Goal: Transaction & Acquisition: Purchase product/service

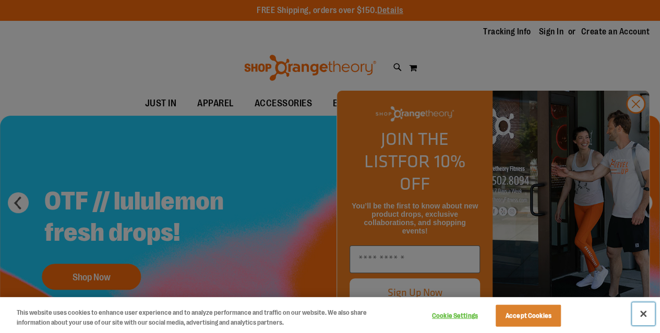
click at [644, 315] on button "Close" at bounding box center [643, 314] width 23 height 23
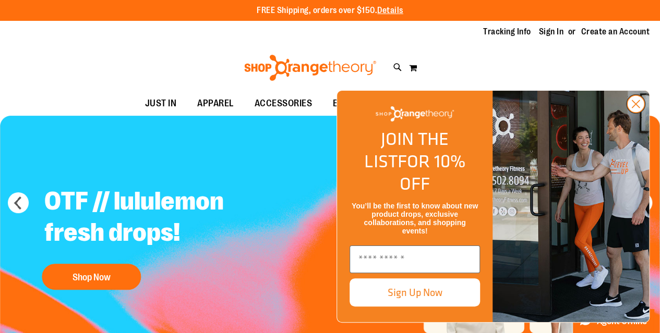
click at [637, 113] on circle "Close dialog" at bounding box center [635, 103] width 17 height 17
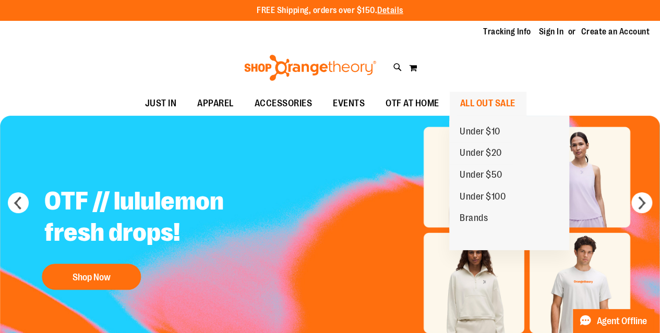
click at [495, 105] on span "ALL OUT SALE" at bounding box center [487, 103] width 55 height 23
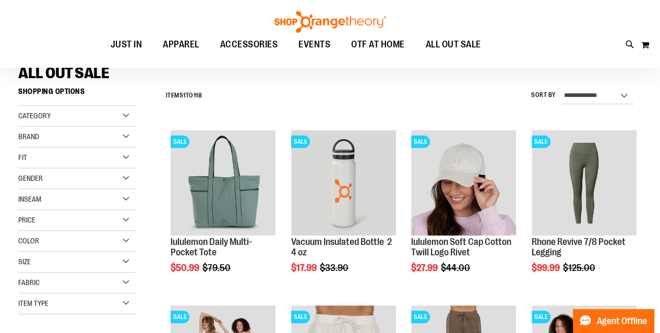
scroll to position [95, 0]
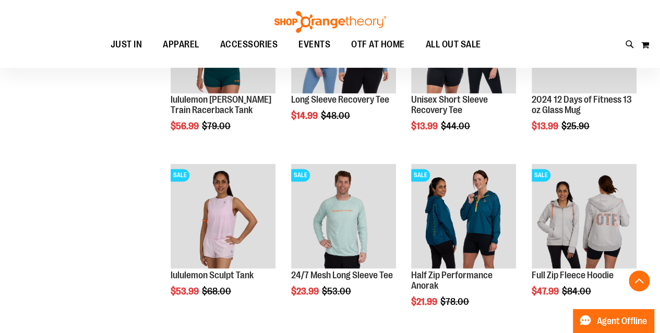
scroll to position [750, 0]
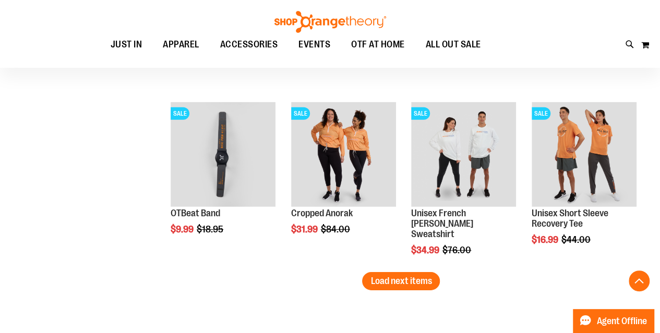
scroll to position [1511, 0]
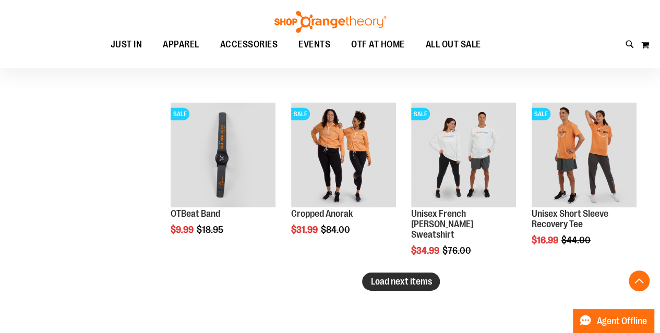
click at [389, 284] on span "Load next items" at bounding box center [400, 281] width 61 height 10
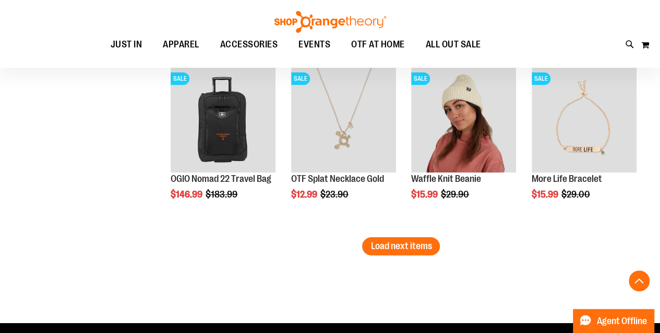
scroll to position [2092, 0]
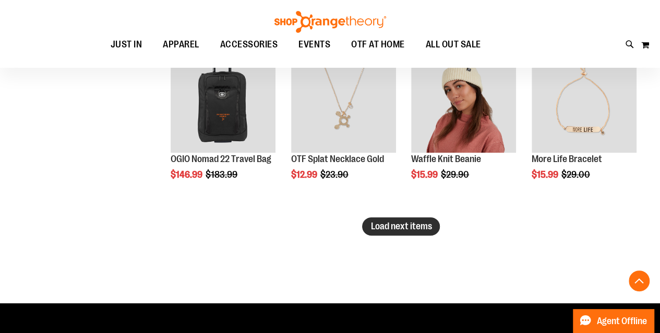
click at [420, 224] on span "Load next items" at bounding box center [400, 226] width 61 height 10
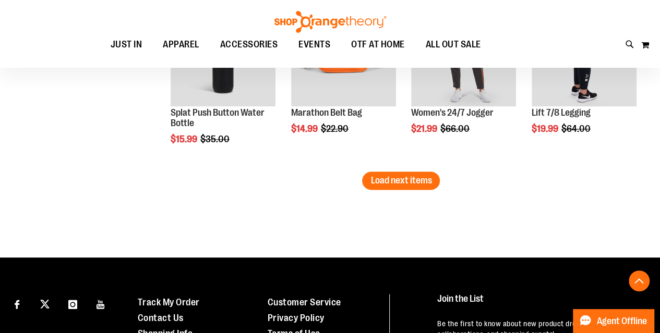
scroll to position [2664, 0]
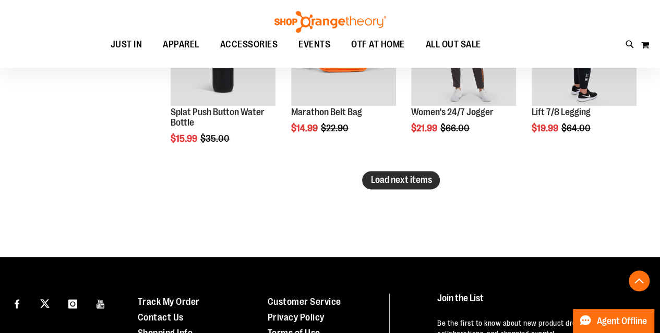
click at [402, 181] on span "Load next items" at bounding box center [400, 180] width 61 height 10
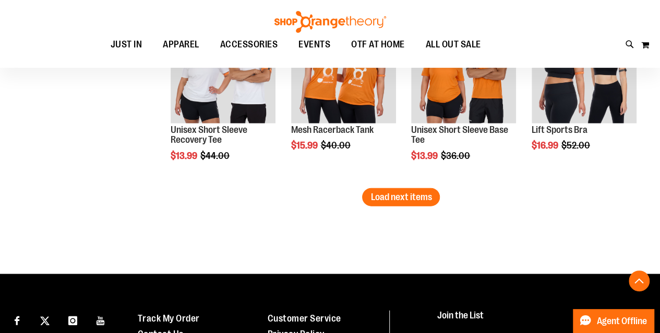
scroll to position [3173, 0]
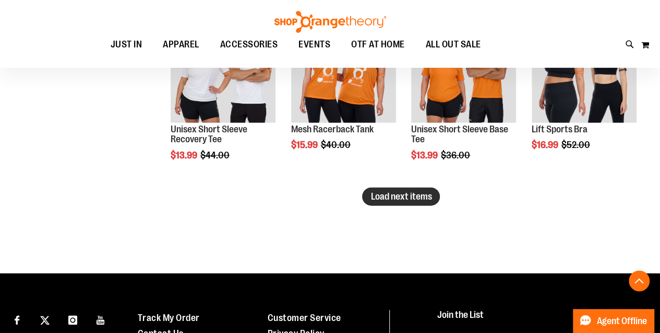
click at [398, 193] on span "Load next items" at bounding box center [400, 196] width 61 height 10
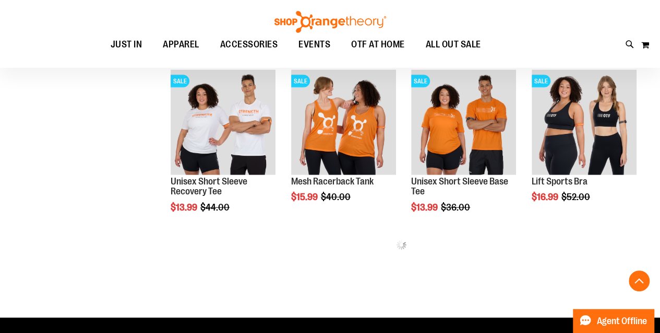
scroll to position [3121, 0]
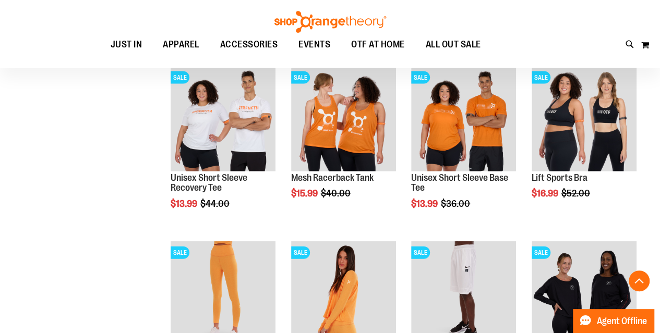
scroll to position [3125, 0]
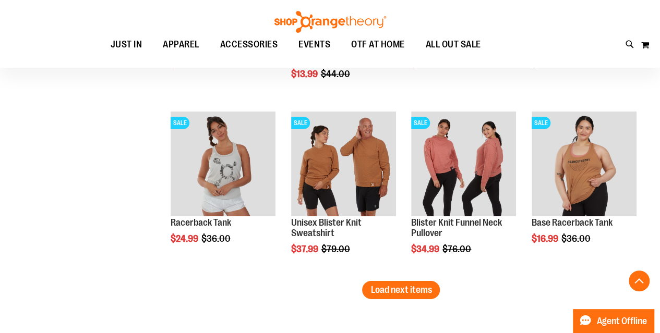
scroll to position [3604, 0]
click at [395, 292] on span "Load next items" at bounding box center [400, 290] width 61 height 10
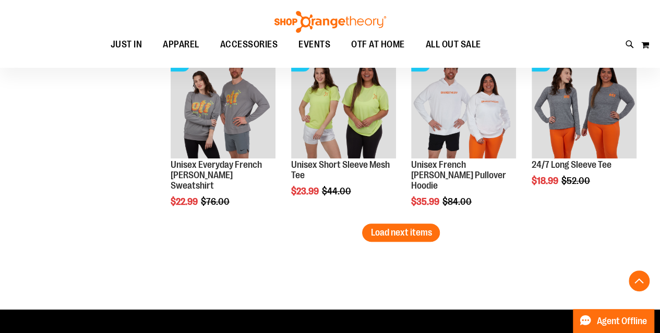
scroll to position [4188, 0]
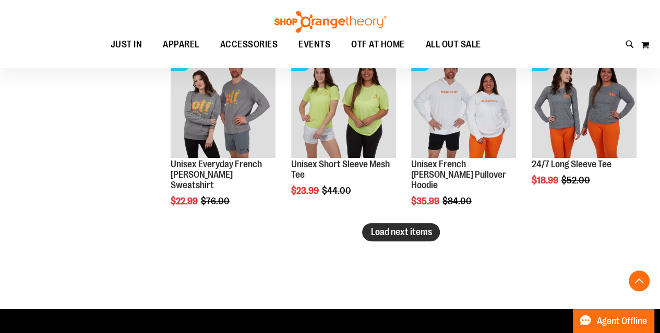
click at [395, 238] on button "Load next items" at bounding box center [401, 232] width 78 height 18
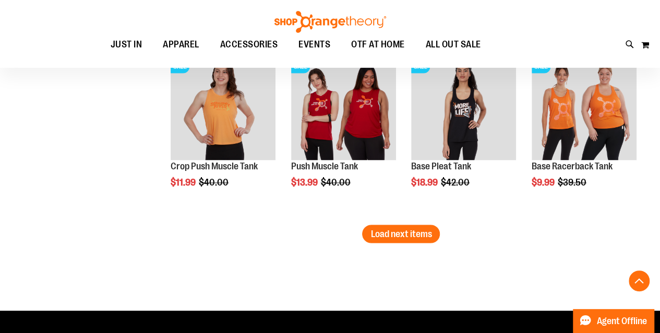
scroll to position [4713, 0]
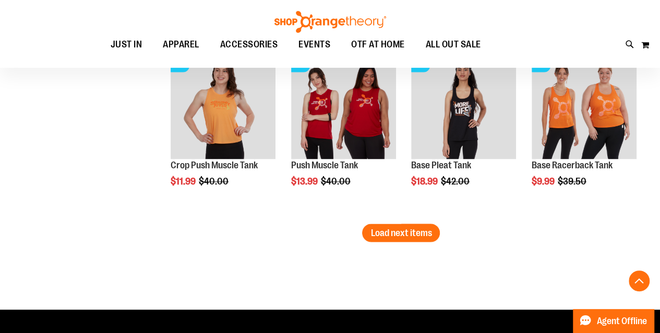
click at [398, 220] on li "SALE Push Muscle Tank $13.99 Regular Price $40.00 Quickview Add to Cart In stock" at bounding box center [343, 136] width 115 height 175
click at [398, 227] on span "Load next items" at bounding box center [400, 232] width 61 height 10
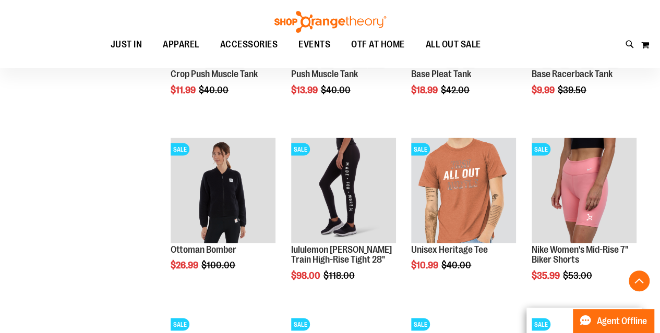
scroll to position [4793, 0]
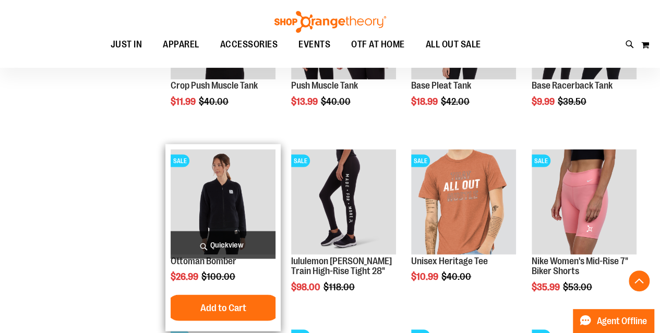
click at [220, 194] on img "product" at bounding box center [223, 201] width 105 height 105
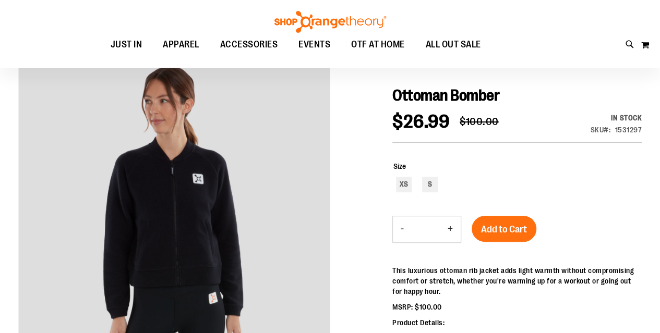
scroll to position [103, 0]
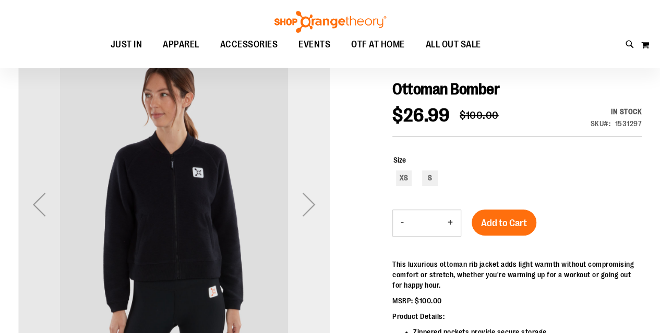
click at [310, 202] on div "Next" at bounding box center [309, 205] width 42 height 42
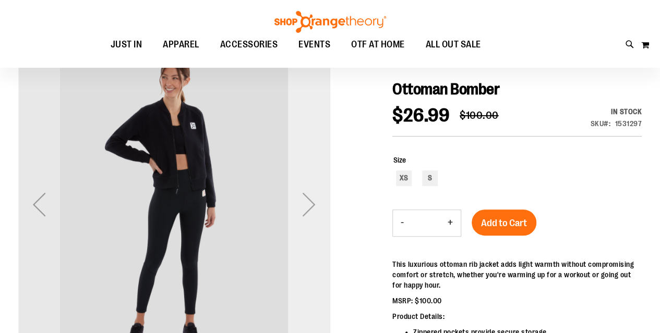
click at [310, 202] on div "Next" at bounding box center [309, 205] width 42 height 42
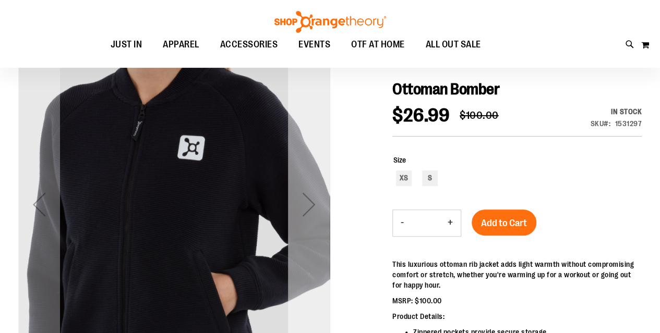
click at [310, 202] on div "Next" at bounding box center [309, 205] width 42 height 42
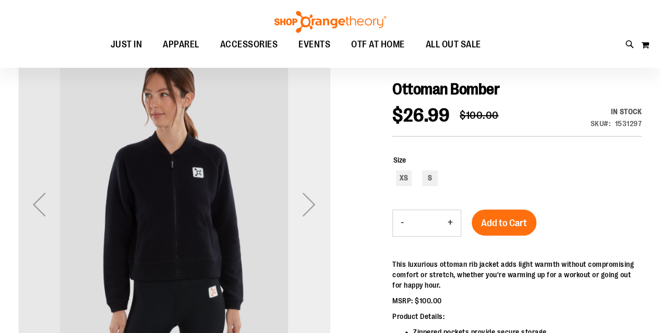
click at [310, 202] on div "Next" at bounding box center [309, 205] width 42 height 42
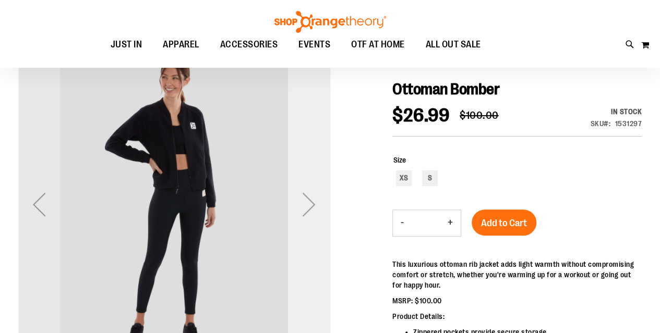
click at [310, 202] on div "Next" at bounding box center [309, 205] width 42 height 42
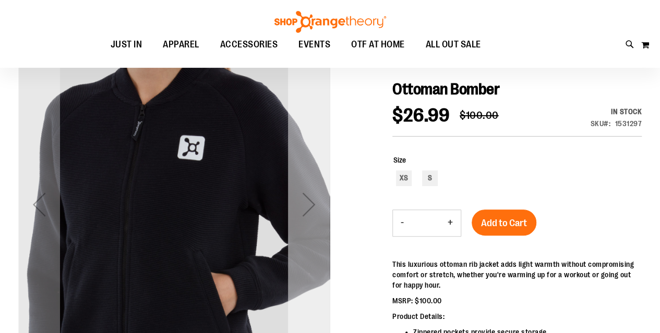
click at [310, 202] on div "Next" at bounding box center [309, 205] width 42 height 42
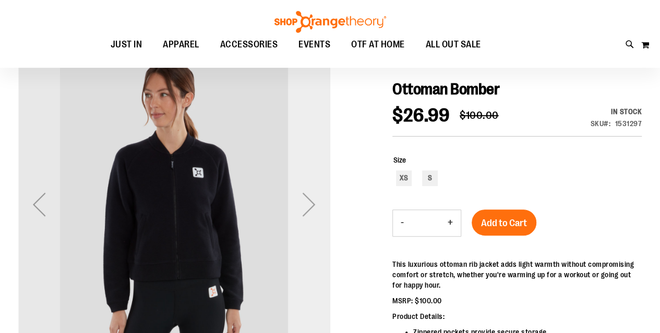
click at [310, 202] on div "Next" at bounding box center [309, 205] width 42 height 42
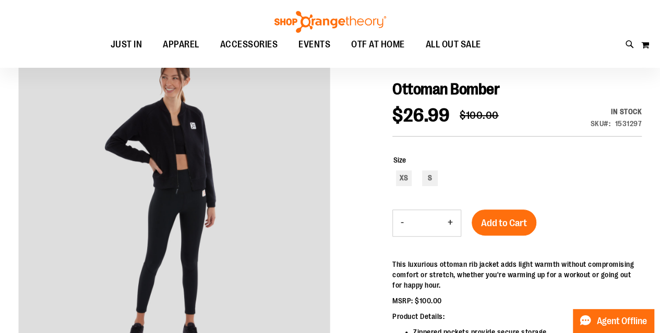
click at [398, 101] on div "Ottoman Bomber $26.99 Regular Price $100.00 In stock Only %1 left SKU 1531297 S…" at bounding box center [516, 264] width 249 height 368
click at [414, 100] on div "Ottoman Bomber $26.99 Regular Price $100.00 In stock Only %1 left SKU 1531297 S…" at bounding box center [516, 264] width 249 height 368
click at [417, 104] on div "Ottoman Bomber $26.99 Regular Price $100.00 In stock Only %1 left SKU 1531297 S…" at bounding box center [516, 264] width 249 height 368
click at [408, 123] on span "$26.99" at bounding box center [420, 115] width 57 height 21
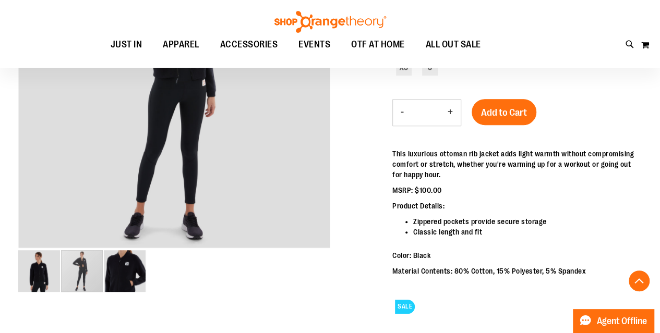
scroll to position [214, 0]
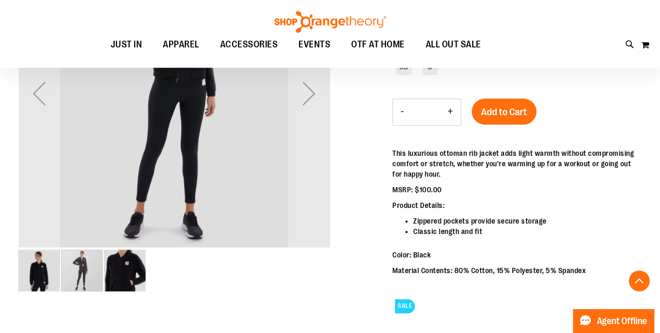
click at [129, 257] on img "image 3 of 3" at bounding box center [125, 271] width 42 height 42
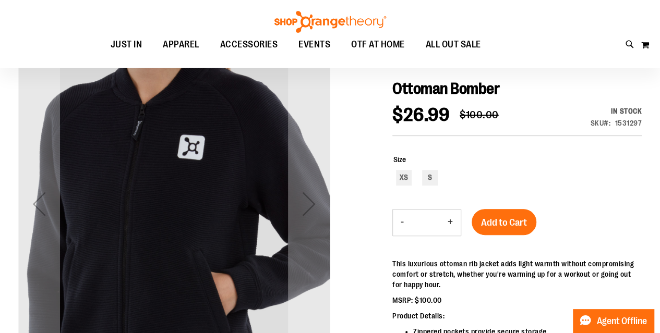
scroll to position [112, 0]
